Goal: Use online tool/utility: Utilize a website feature to perform a specific function

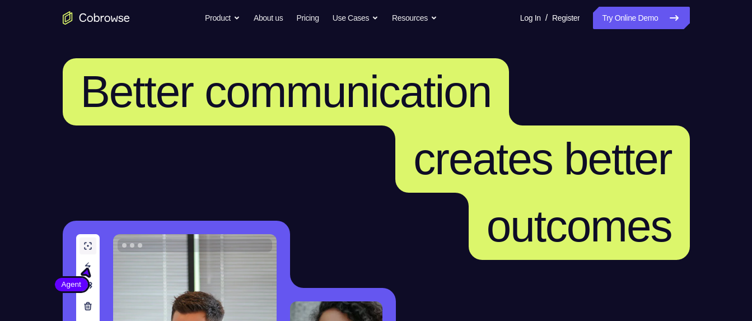
click at [642, 24] on link "Try Online Demo" at bounding box center [641, 18] width 96 height 22
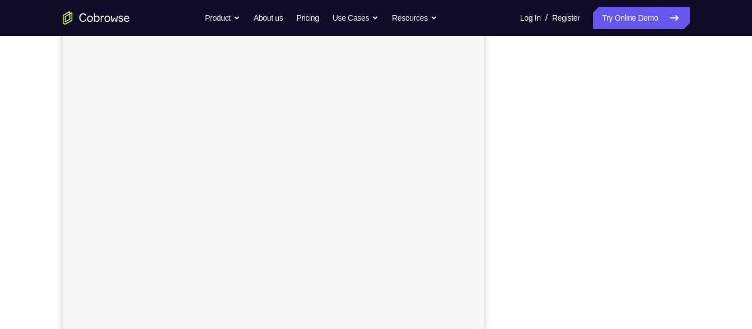
scroll to position [157, 0]
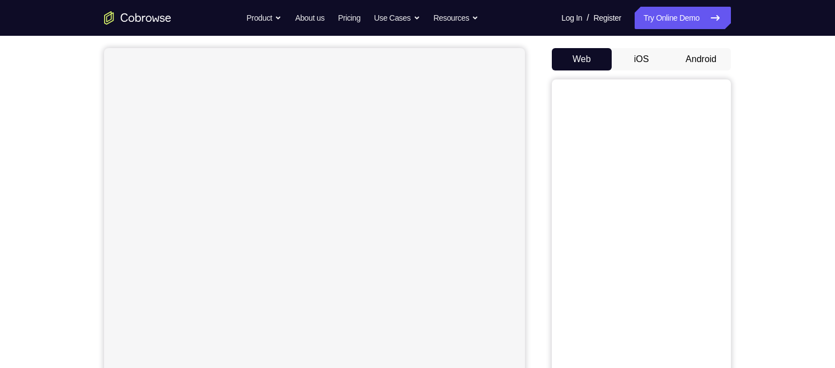
scroll to position [64, 0]
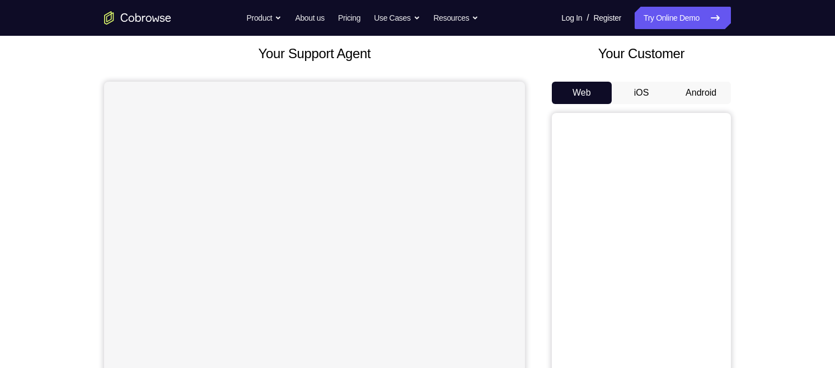
click at [702, 87] on button "Android" at bounding box center [701, 93] width 60 height 22
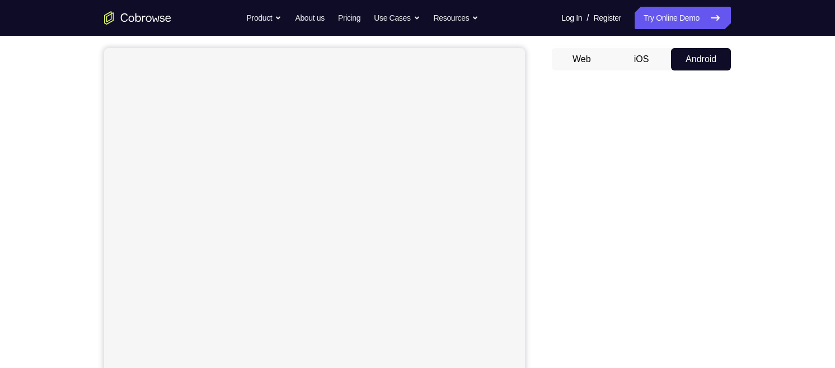
scroll to position [110, 0]
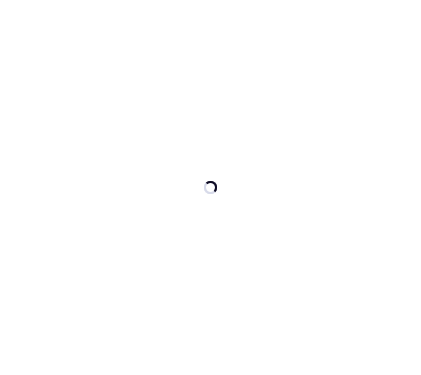
click at [319, 185] on div at bounding box center [210, 187] width 421 height 375
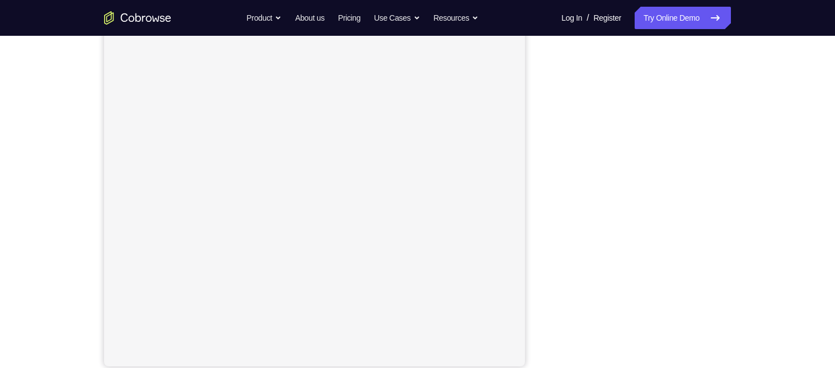
scroll to position [153, 0]
